Goal: Task Accomplishment & Management: Complete application form

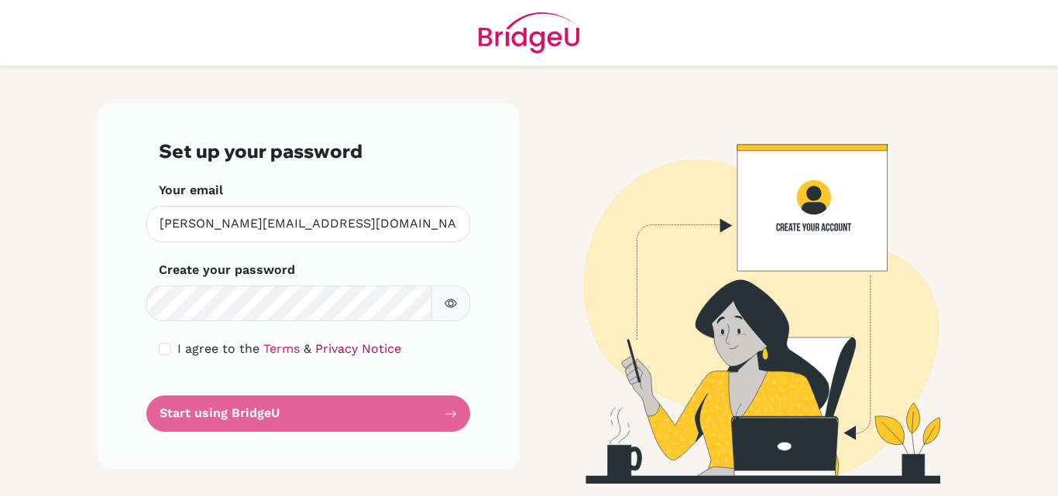
click at [324, 344] on link "Privacy Notice" at bounding box center [358, 348] width 86 height 15
click at [329, 350] on link "Privacy Notice" at bounding box center [358, 348] width 86 height 15
click at [451, 302] on icon "button" at bounding box center [450, 303] width 12 height 12
click at [331, 407] on form "Set up your password Your email francis.odu@icsghana.info Invalid email Create …" at bounding box center [308, 286] width 299 height 292
click at [448, 414] on form "Set up your password Your email francis.odu@icsghana.info Invalid email Create …" at bounding box center [308, 286] width 299 height 292
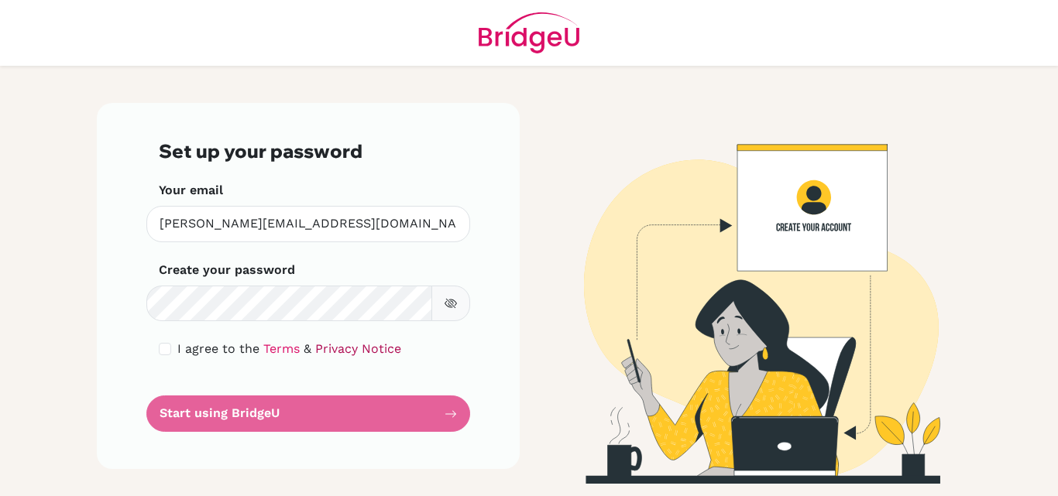
click at [329, 347] on link "Privacy Notice" at bounding box center [358, 348] width 86 height 15
click at [441, 412] on form "Set up your password Your email francis.odu@icsghana.info Invalid email Create …" at bounding box center [308, 286] width 299 height 292
click at [448, 414] on form "Set up your password Your email francis.odu@icsghana.info Invalid email Create …" at bounding box center [308, 286] width 299 height 292
click at [453, 413] on form "Set up your password Your email francis.odu@icsghana.info Invalid email Create …" at bounding box center [308, 286] width 299 height 292
click at [437, 417] on form "Set up your password Your email francis.odu@icsghana.info Invalid email Create …" at bounding box center [308, 286] width 299 height 292
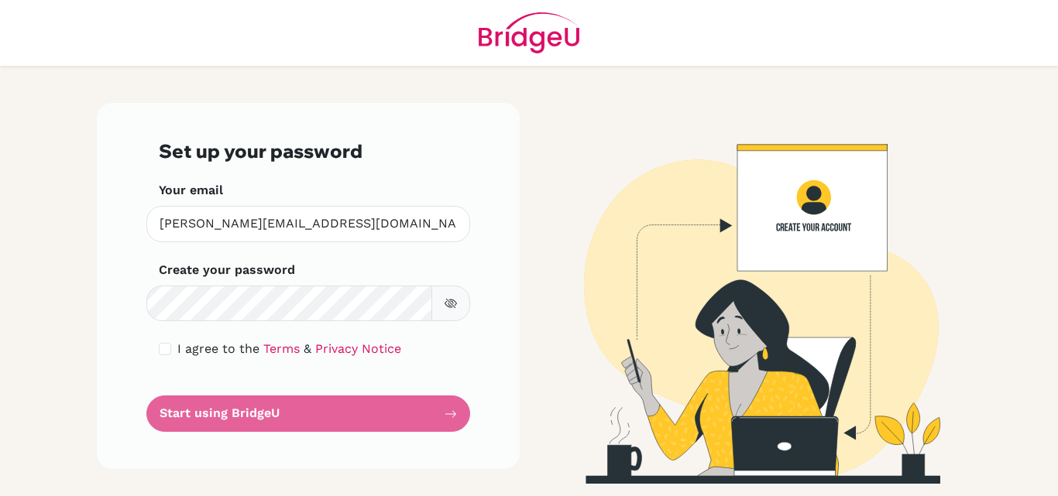
click at [461, 400] on div "Set up your password Your email francis.odu@icsghana.info Invalid email Create …" at bounding box center [308, 286] width 423 height 366
click at [467, 411] on div "Set up your password Your email francis.odu@icsghana.info Invalid email Create …" at bounding box center [308, 286] width 423 height 366
click at [462, 411] on div "Set up your password Your email francis.odu@icsghana.info Invalid email Create …" at bounding box center [308, 286] width 423 height 366
click at [295, 357] on label "I agree to the Terms & Privacy Notice" at bounding box center [289, 349] width 224 height 19
click at [171, 345] on div "I agree to the Terms & Privacy Notice" at bounding box center [308, 349] width 299 height 19
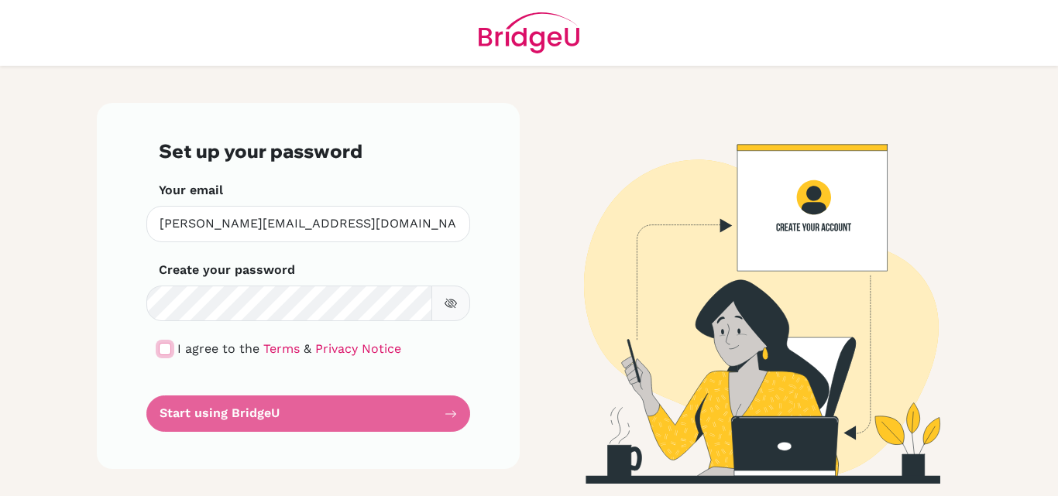
click at [168, 349] on input "checkbox" at bounding box center [165, 349] width 12 height 12
checkbox input "true"
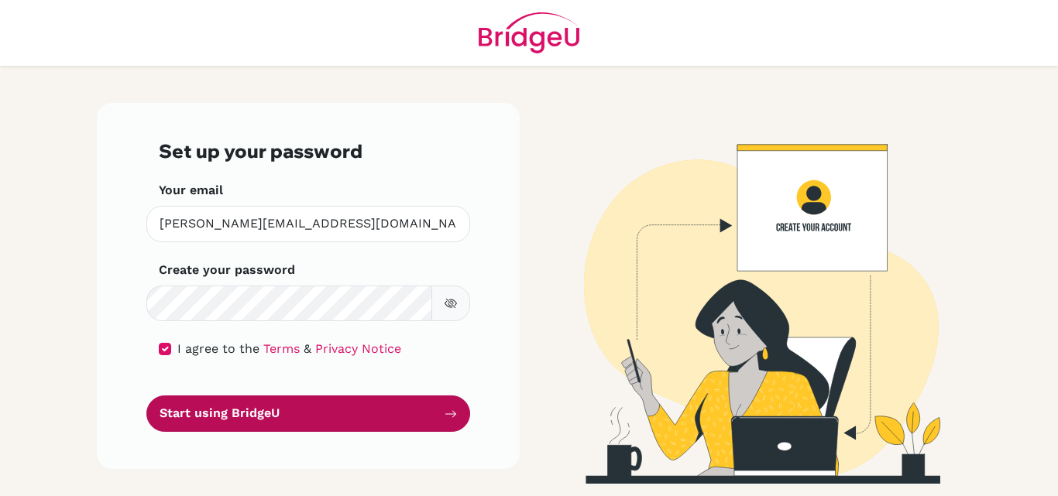
click at [429, 417] on button "Start using BridgeU" at bounding box center [308, 414] width 324 height 36
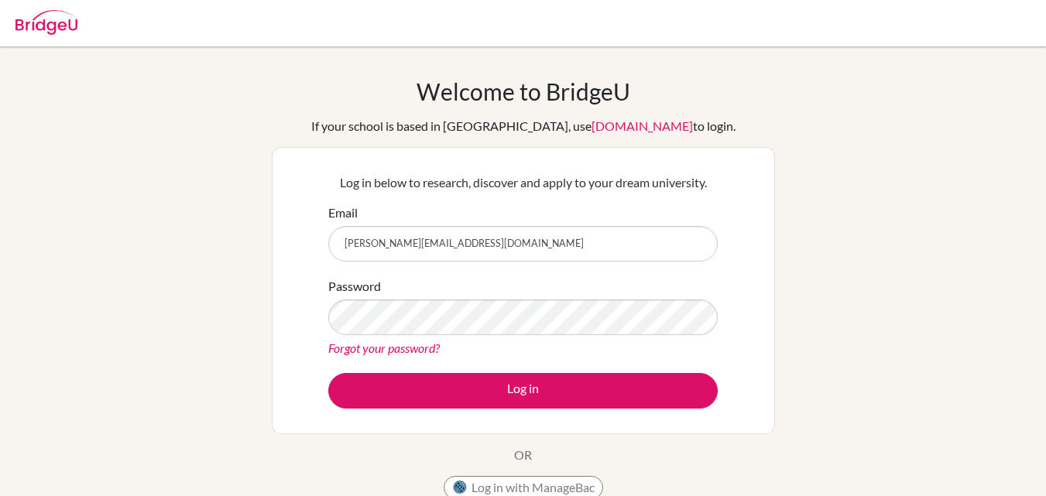
type input "[PERSON_NAME][EMAIL_ADDRESS][DOMAIN_NAME]"
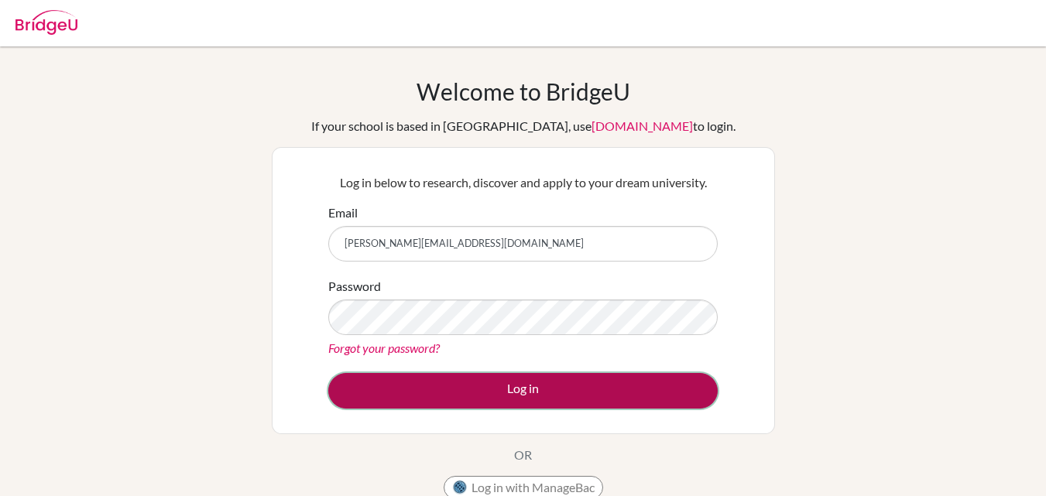
click at [501, 386] on button "Log in" at bounding box center [522, 391] width 389 height 36
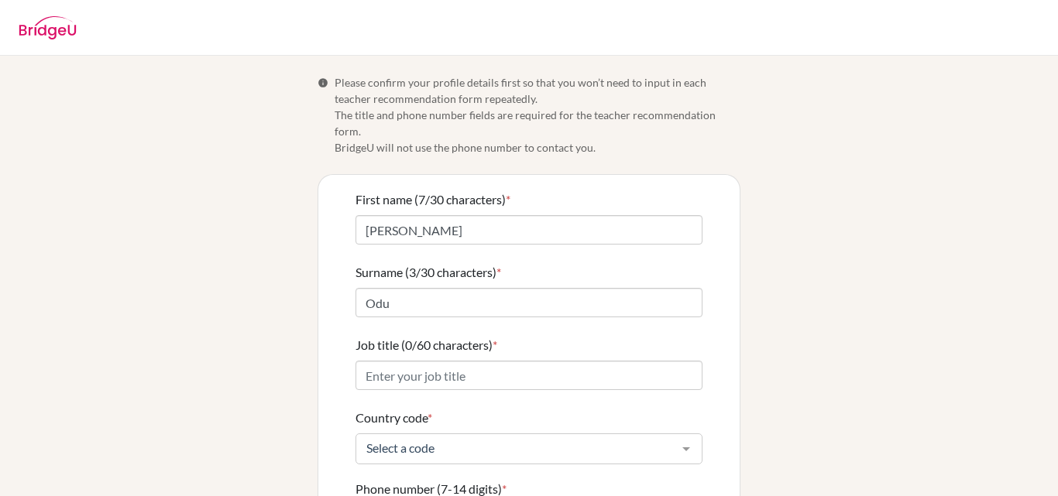
scroll to position [196, 0]
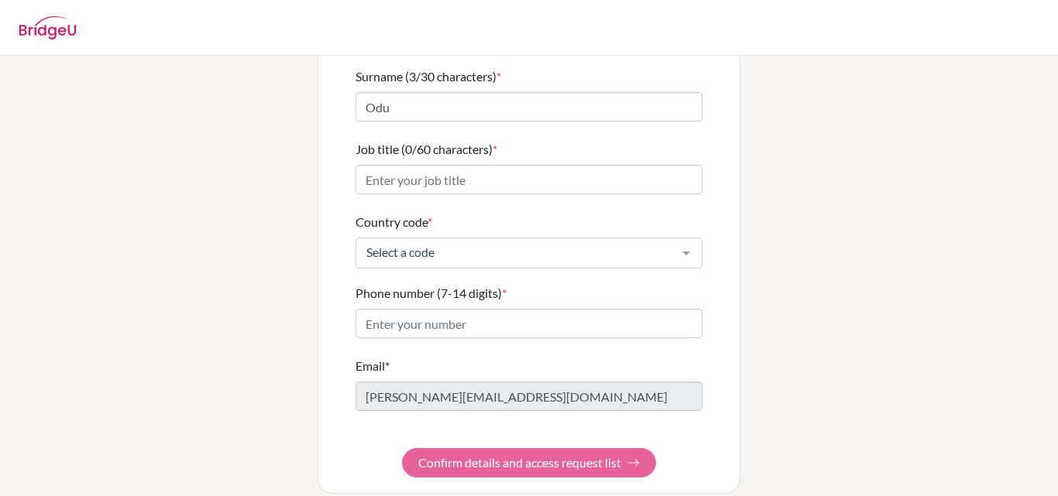
click at [614, 442] on form "First name (7/30 characters) * [PERSON_NAME] Surname (3/30 characters) * Odu Jo…" at bounding box center [528, 236] width 347 height 483
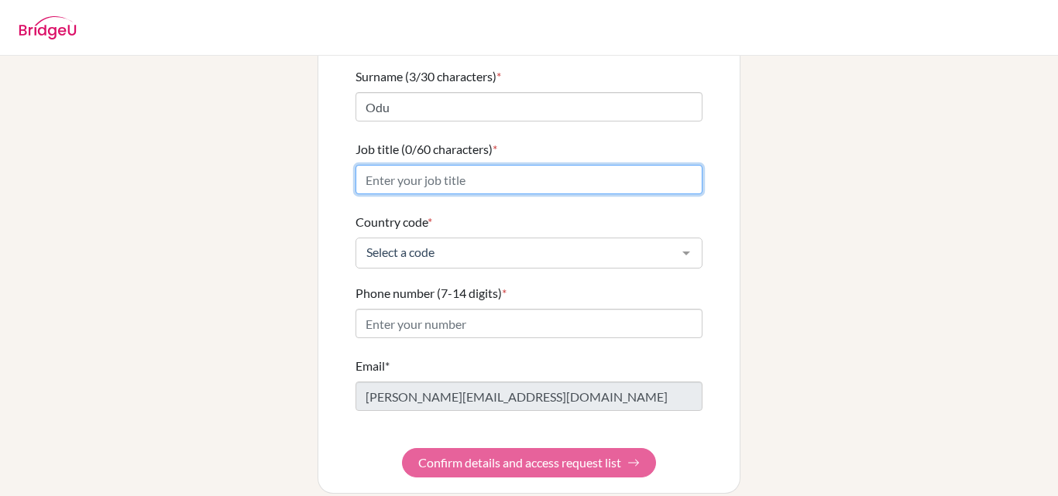
click at [482, 170] on input "Job title (0/60 characters) *" at bounding box center [528, 179] width 347 height 29
type input "Physics teacher"
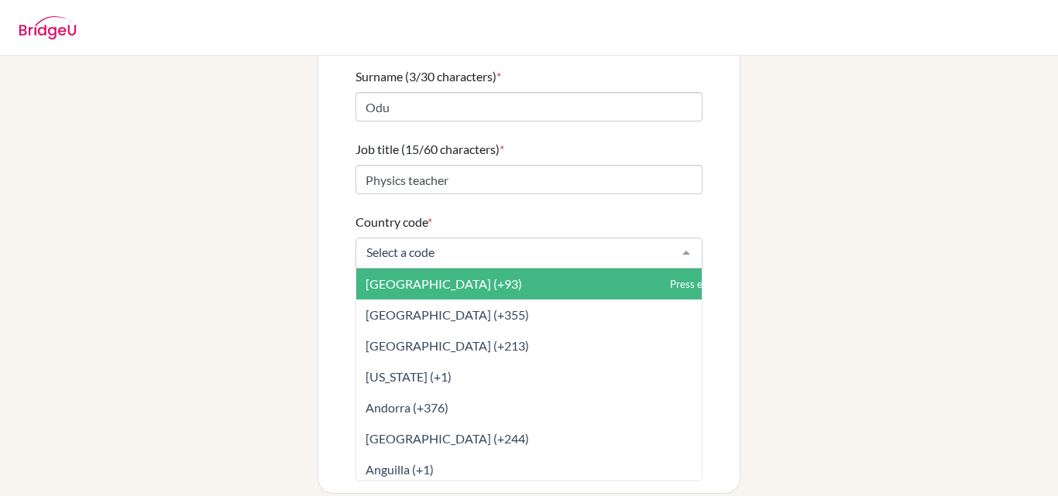
click at [678, 238] on div at bounding box center [686, 252] width 31 height 29
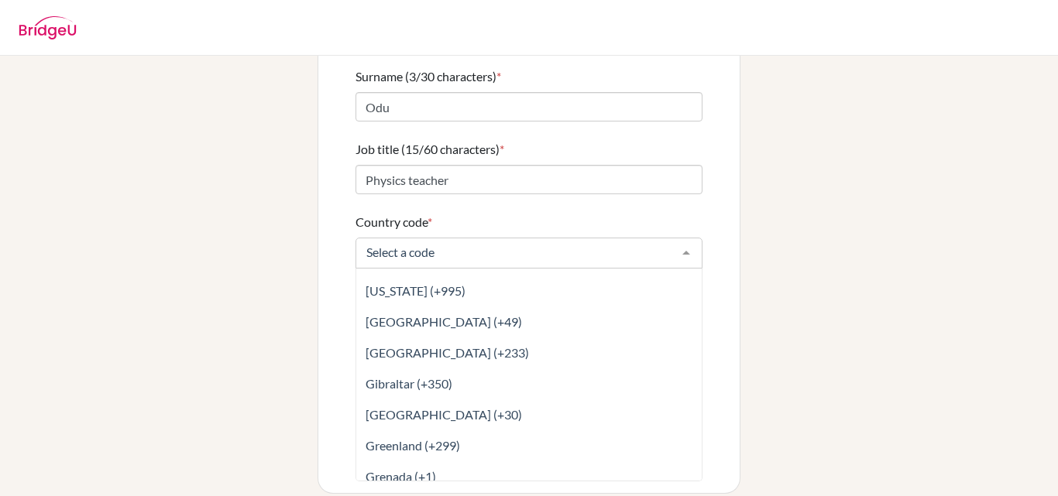
scroll to position [2411, 0]
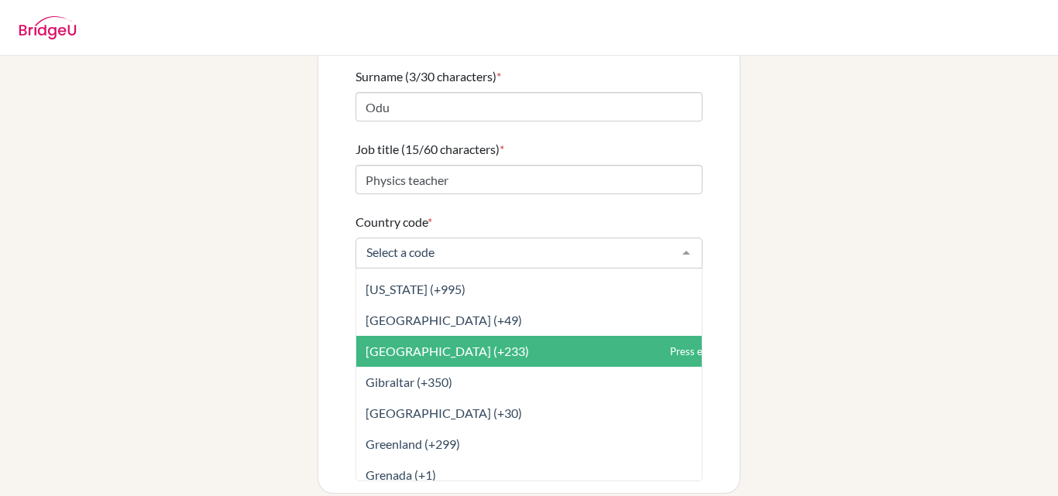
click at [426, 336] on span "[GEOGRAPHIC_DATA] (+233)" at bounding box center [563, 351] width 414 height 31
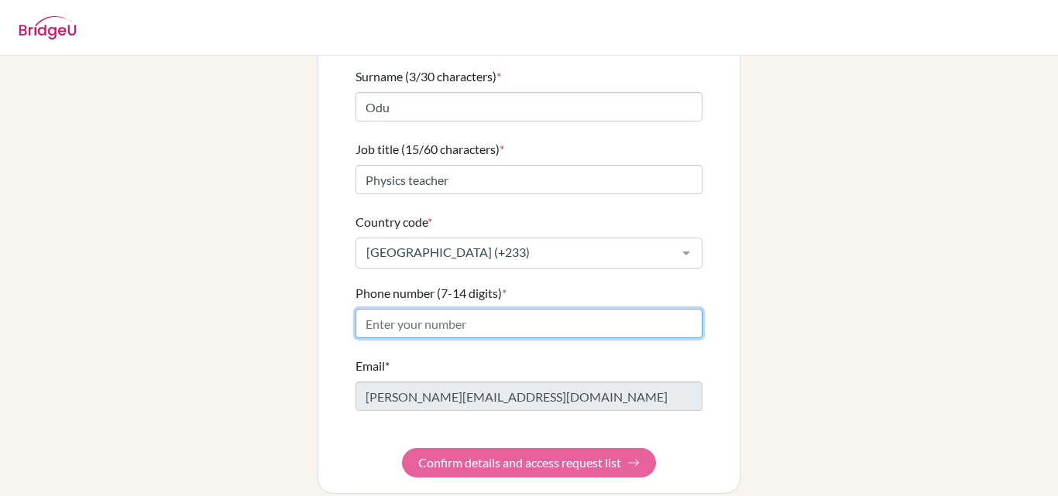
click at [513, 311] on input "Phone number (7-14 digits) *" at bounding box center [528, 323] width 347 height 29
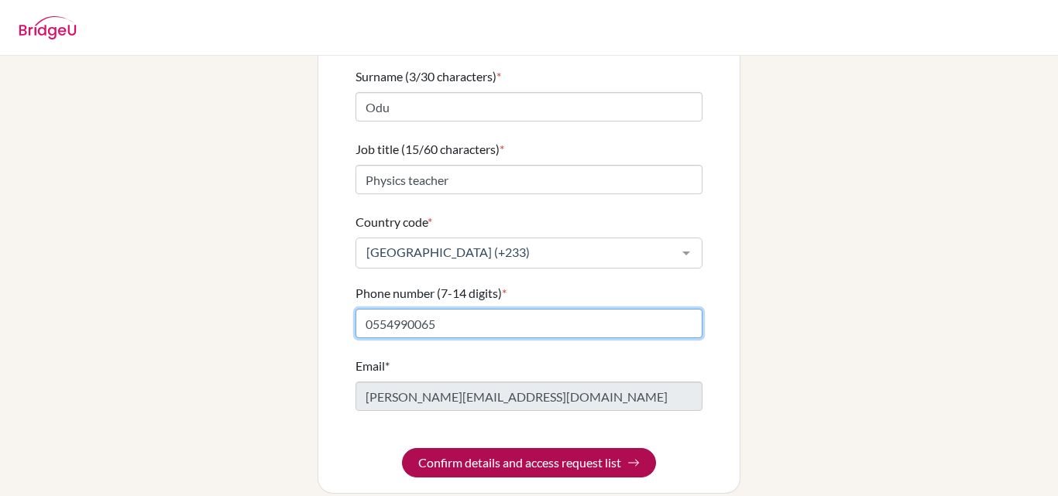
type input "0554990065"
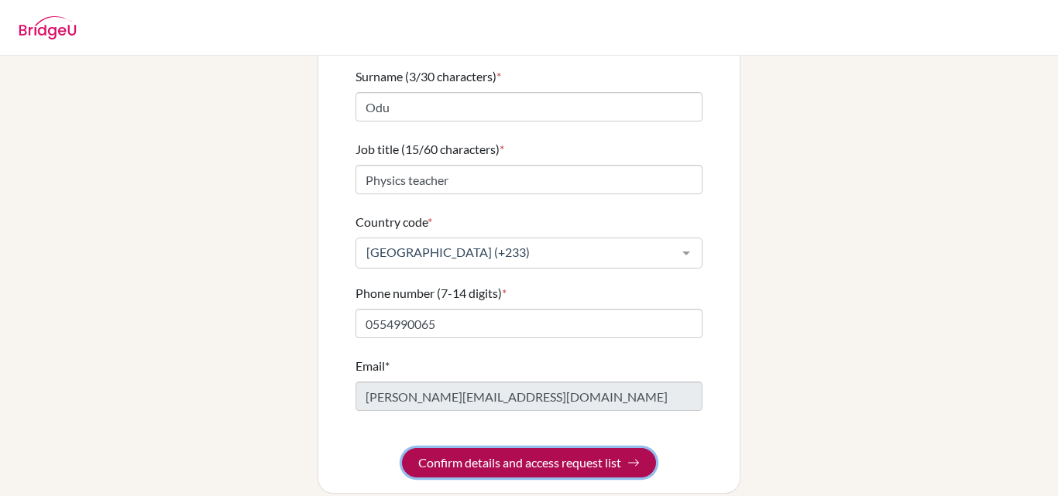
click at [535, 448] on button "Confirm details and access request list" at bounding box center [529, 462] width 254 height 29
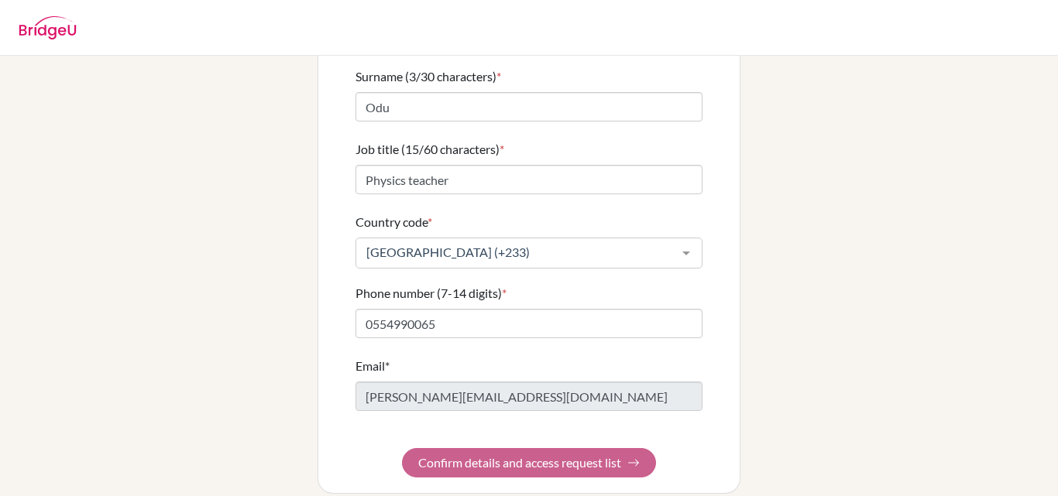
scroll to position [0, 0]
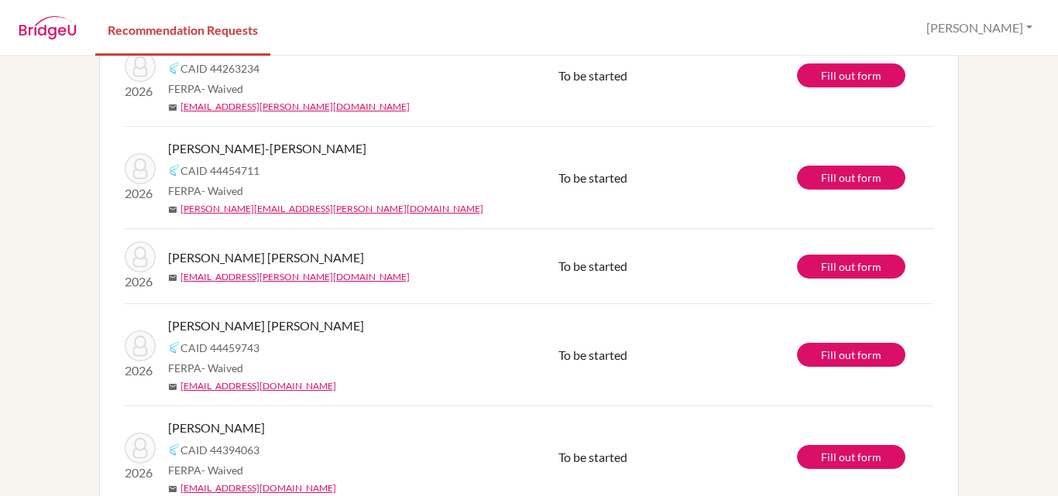
scroll to position [415, 0]
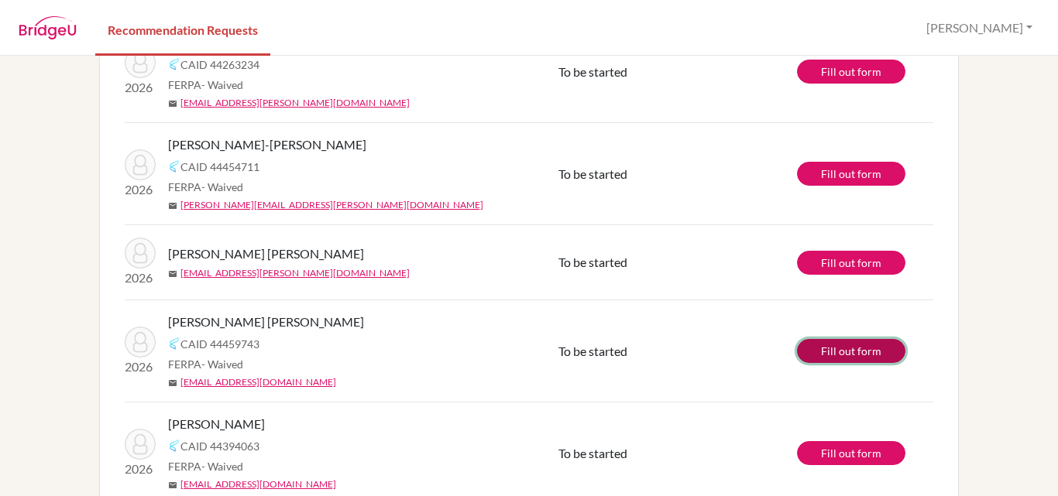
click at [842, 352] on link "Fill out form" at bounding box center [851, 351] width 108 height 24
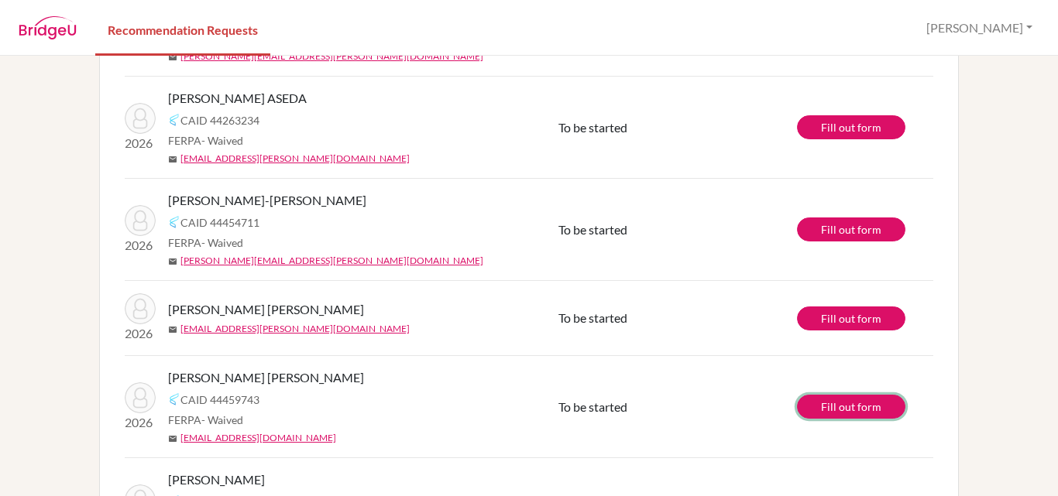
scroll to position [0, 0]
